Goal: Check status: Check status

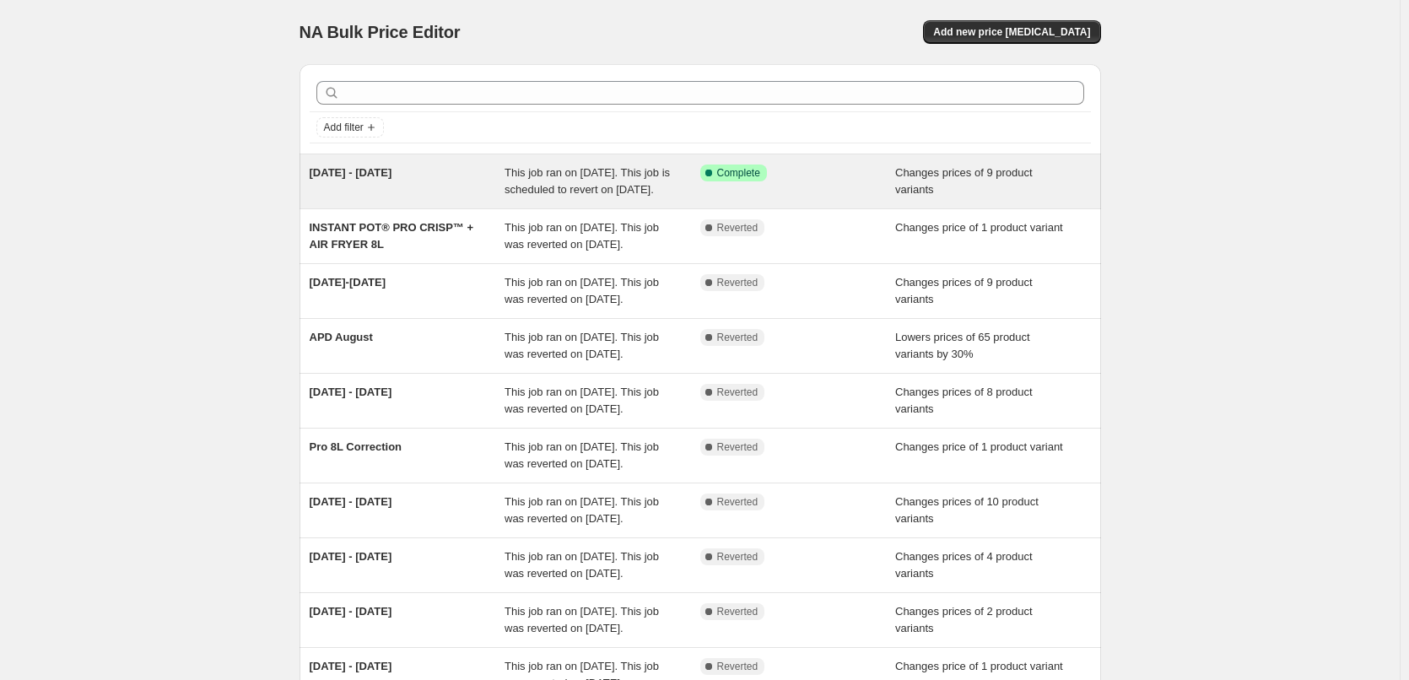
click at [583, 183] on span "This job ran on [DATE]. This job is scheduled to revert on [DATE]." at bounding box center [586, 181] width 165 height 30
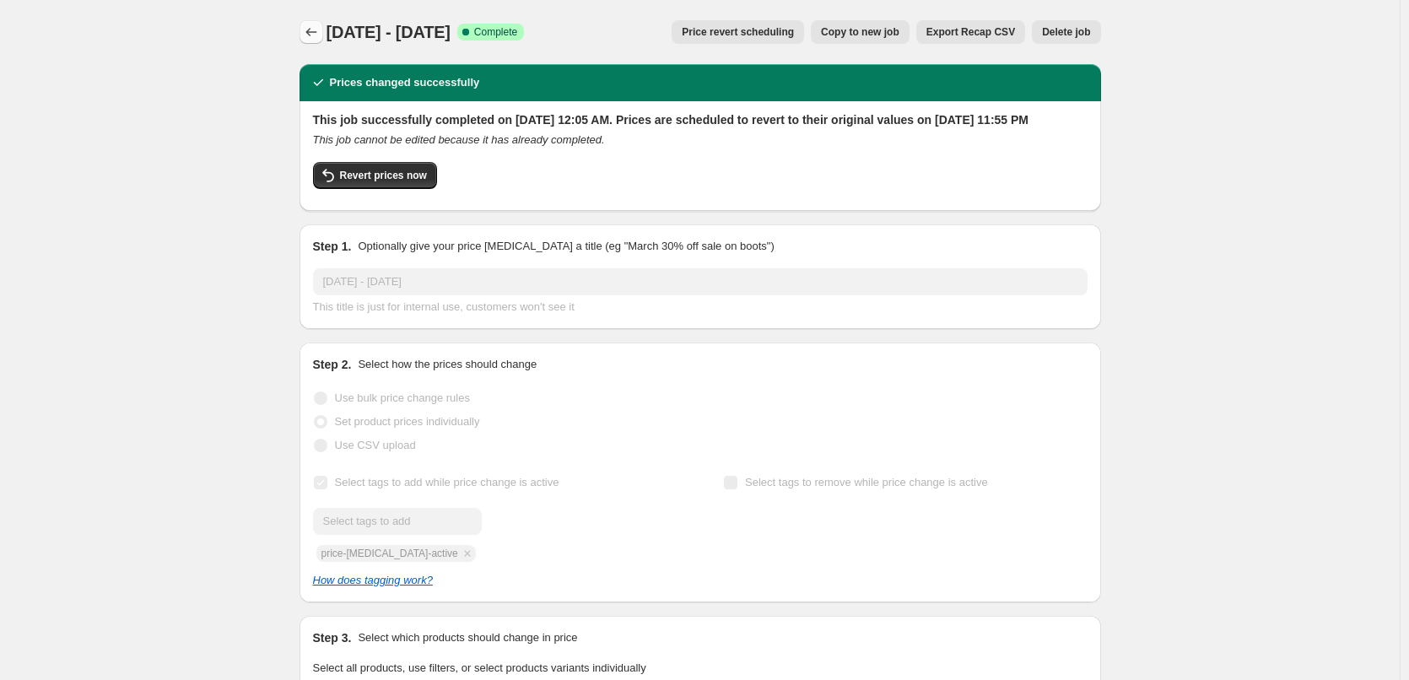
click at [316, 35] on icon "Price change jobs" at bounding box center [311, 32] width 17 height 17
